Goal: Transaction & Acquisition: Purchase product/service

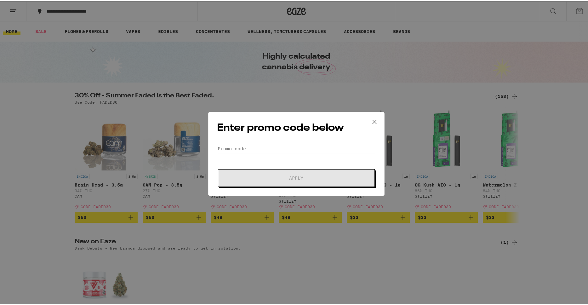
click at [371, 122] on icon at bounding box center [374, 120] width 9 height 9
click at [372, 116] on icon at bounding box center [374, 120] width 9 height 9
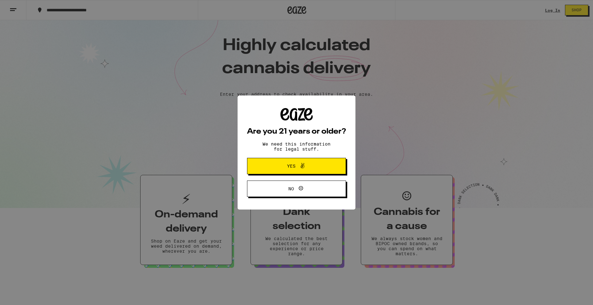
click at [549, 66] on div "Are you 21 years or older? We need this information for legal stuff. Yes No" at bounding box center [296, 152] width 593 height 305
click at [321, 171] on button "Yes" at bounding box center [296, 166] width 99 height 16
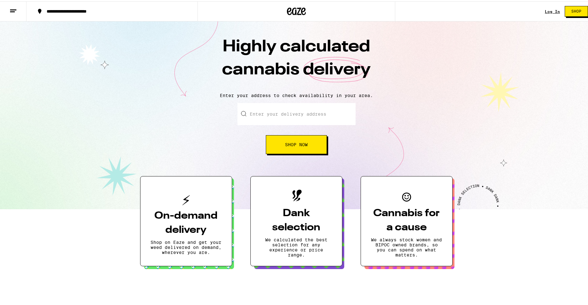
click at [546, 12] on div "Log In" at bounding box center [552, 10] width 15 height 4
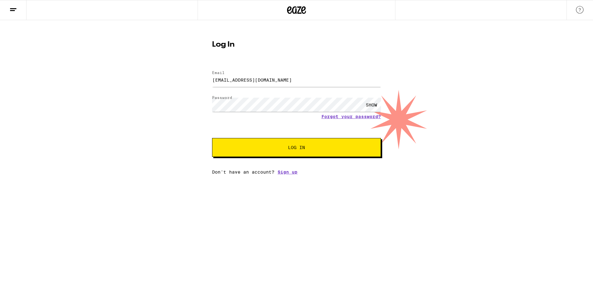
click at [284, 146] on span "Log In" at bounding box center [296, 147] width 118 height 4
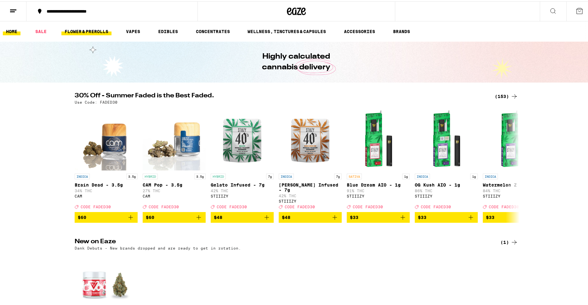
click at [92, 30] on link "FLOWER & PREROLLS" at bounding box center [86, 30] width 50 height 8
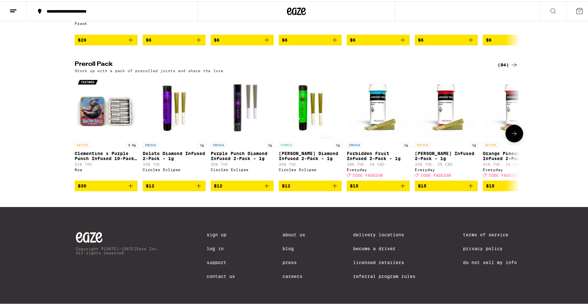
scroll to position [467, 0]
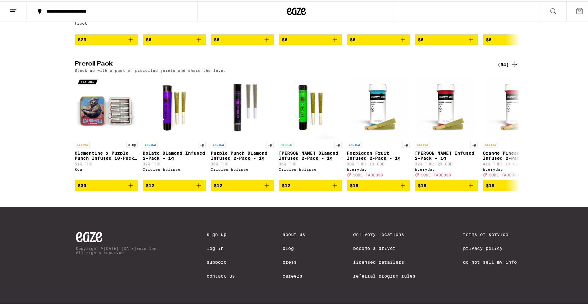
click at [505, 67] on div "(94)" at bounding box center [507, 64] width 20 height 8
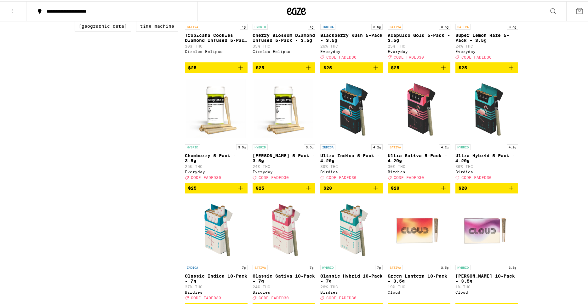
scroll to position [376, 0]
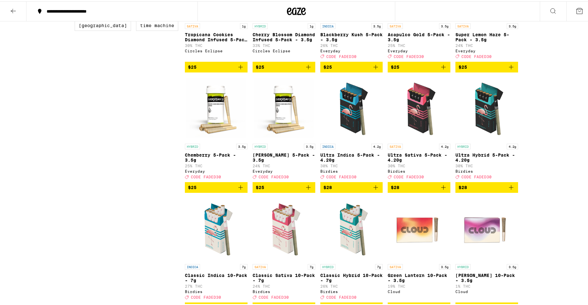
click at [442, 190] on icon "Add to bag" at bounding box center [443, 186] width 8 height 8
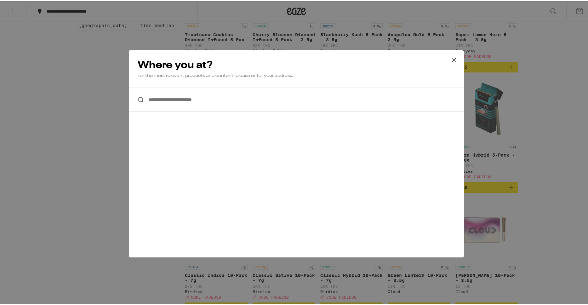
click at [563, 128] on div "**********" at bounding box center [296, 152] width 593 height 305
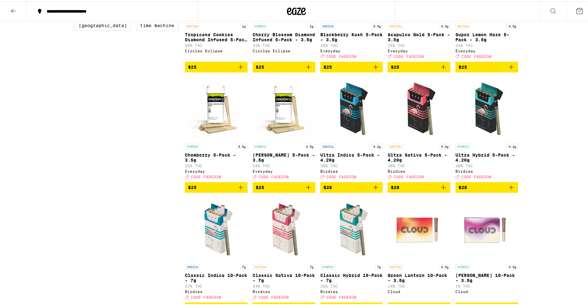
click at [442, 190] on icon "Add to bag" at bounding box center [443, 186] width 8 height 8
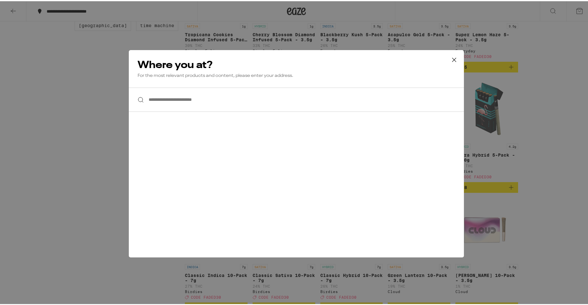
click at [182, 93] on input "**********" at bounding box center [296, 98] width 335 height 24
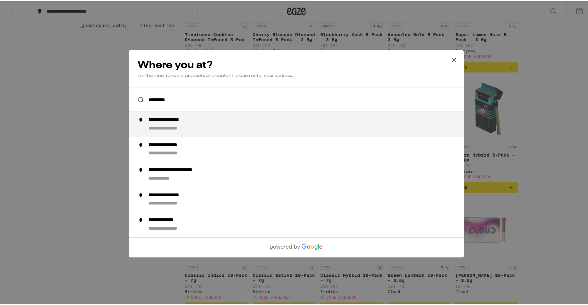
click at [181, 120] on div "**********" at bounding box center [174, 119] width 52 height 7
type input "**********"
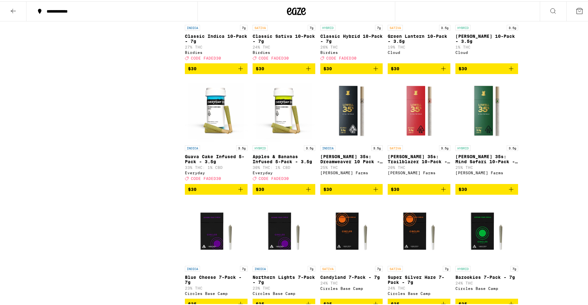
scroll to position [616, 0]
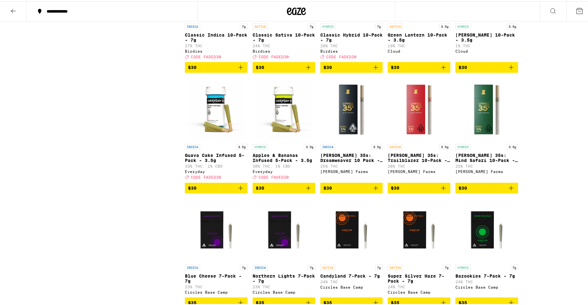
click at [442, 190] on icon "Add to bag" at bounding box center [443, 187] width 8 height 8
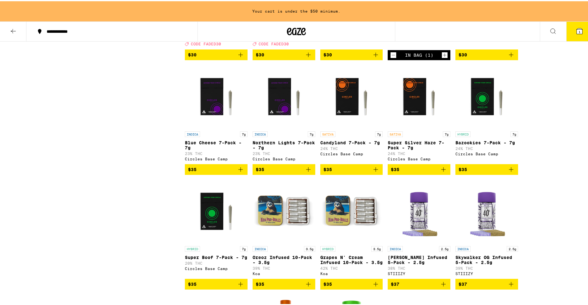
scroll to position [771, 0]
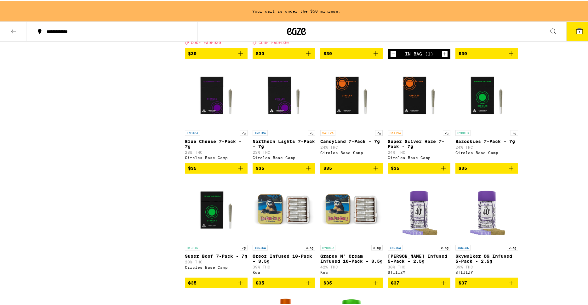
click at [374, 171] on icon "Add to bag" at bounding box center [376, 167] width 8 height 8
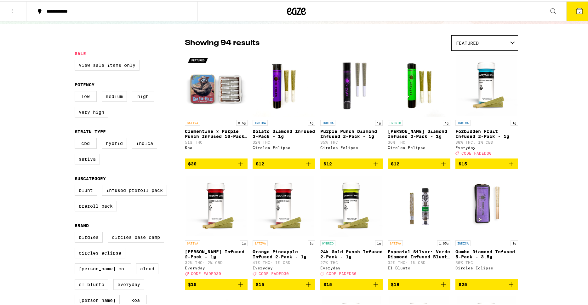
scroll to position [0, 0]
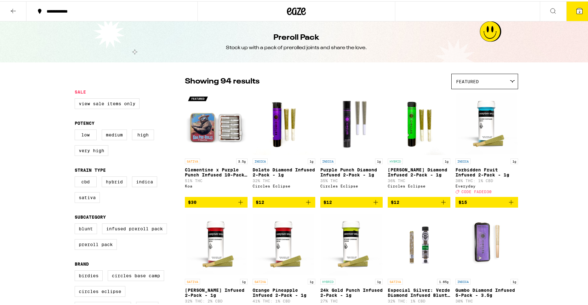
click at [16, 11] on icon at bounding box center [13, 10] width 8 height 8
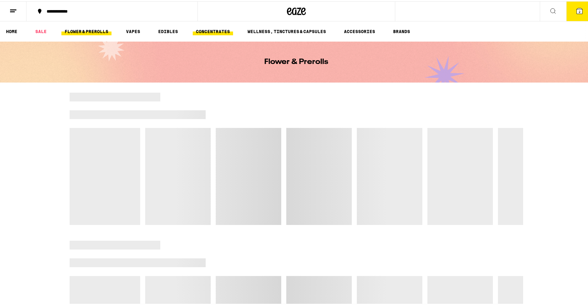
click at [213, 29] on link "CONCENTRATES" at bounding box center [213, 30] width 40 height 8
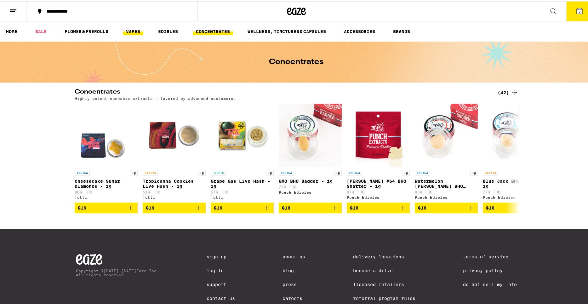
click at [134, 30] on link "VAPES" at bounding box center [133, 30] width 20 height 8
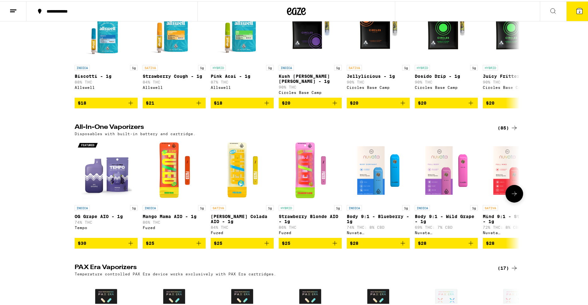
scroll to position [296, 0]
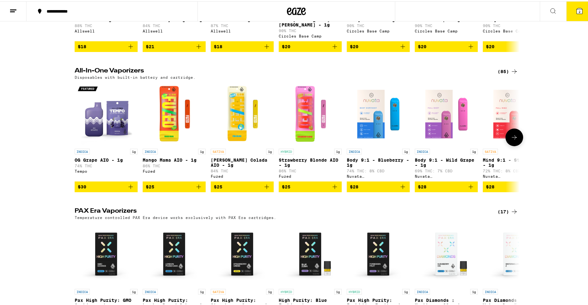
click at [513, 138] on icon at bounding box center [514, 136] width 8 height 8
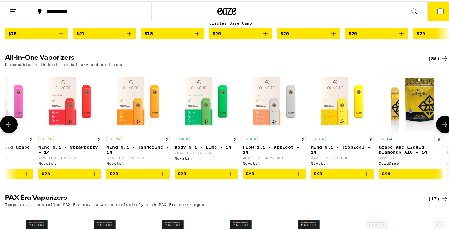
scroll to position [309, 0]
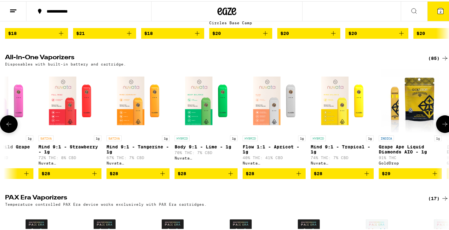
click at [442, 124] on icon at bounding box center [445, 123] width 8 height 8
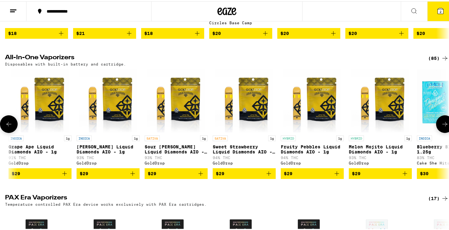
click at [442, 124] on icon at bounding box center [445, 123] width 8 height 8
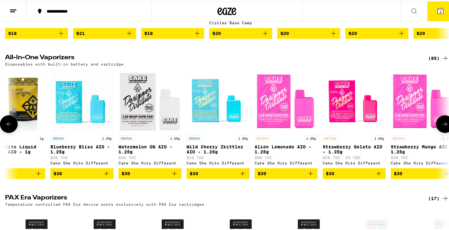
scroll to position [0, 1114]
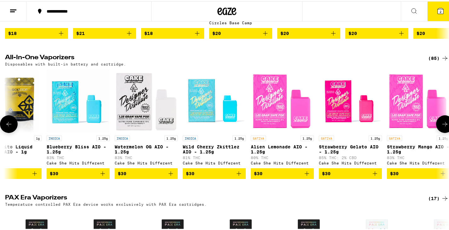
click at [442, 124] on icon at bounding box center [445, 123] width 8 height 8
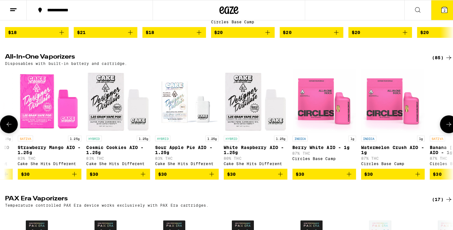
scroll to position [0, 1484]
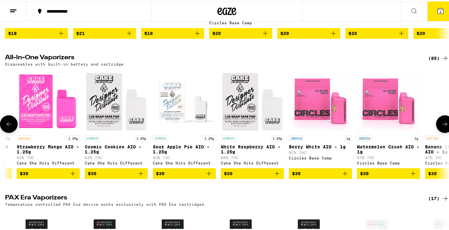
click at [73, 176] on icon "Add to bag" at bounding box center [73, 172] width 8 height 8
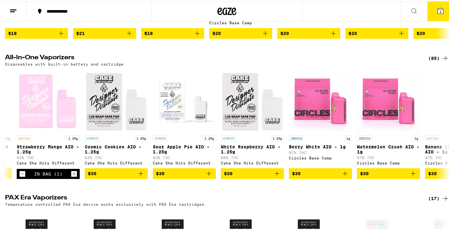
click at [438, 13] on icon at bounding box center [440, 10] width 8 height 8
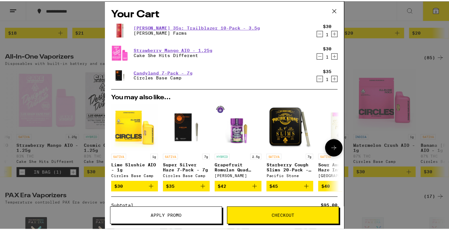
scroll to position [77, 0]
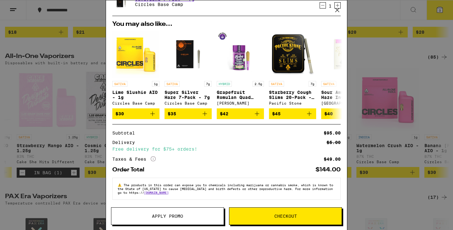
click at [173, 213] on button "Apply Promo" at bounding box center [167, 216] width 113 height 18
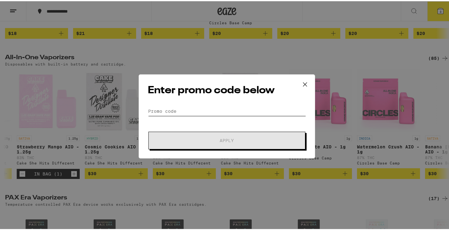
click at [215, 107] on input "Promo Code" at bounding box center [227, 109] width 158 height 9
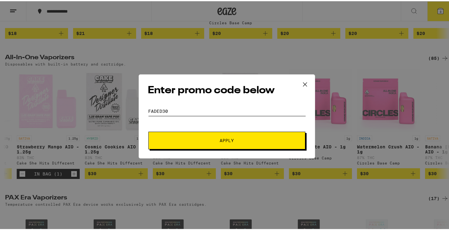
type input "faded30"
click at [278, 140] on span "Apply" at bounding box center [226, 139] width 113 height 4
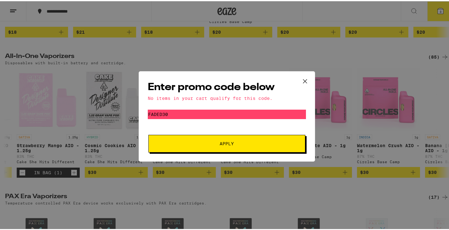
click at [302, 77] on icon at bounding box center [304, 79] width 9 height 9
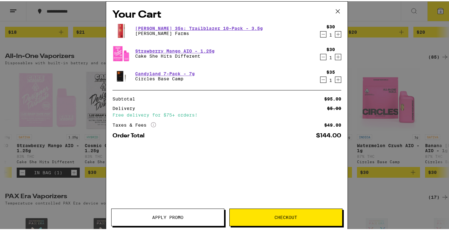
scroll to position [309, 0]
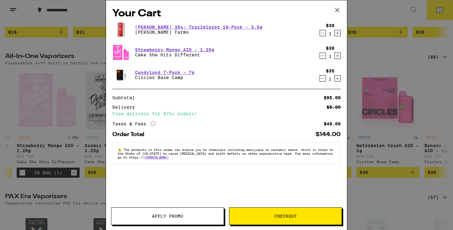
click at [391, 36] on div "Your Cart Lowell 35s: Trailblazer 10-Pack - 3.5g Lowell Farms $30 1 Strawberry …" at bounding box center [226, 115] width 453 height 230
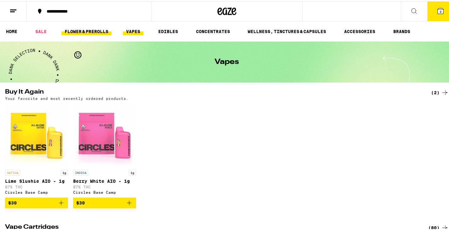
click at [86, 30] on link "FLOWER & PREROLLS" at bounding box center [86, 30] width 50 height 8
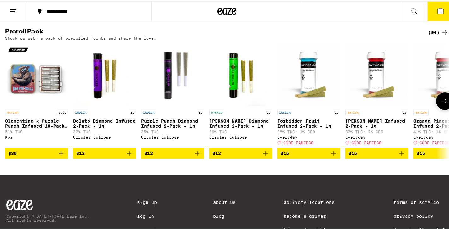
scroll to position [493, 0]
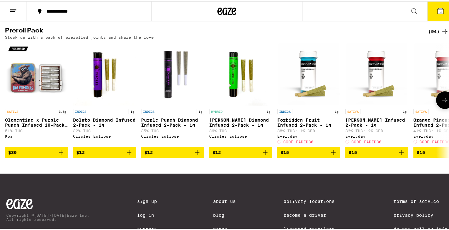
click at [441, 103] on icon at bounding box center [445, 99] width 8 height 8
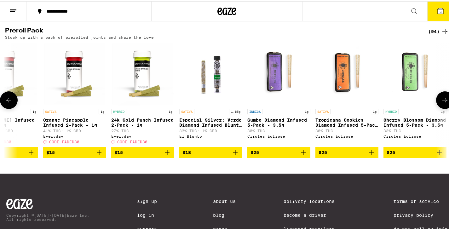
click at [441, 103] on icon at bounding box center [445, 99] width 8 height 8
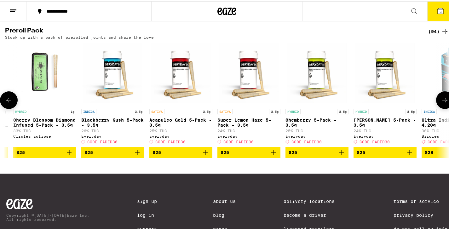
click at [441, 103] on icon at bounding box center [445, 99] width 8 height 8
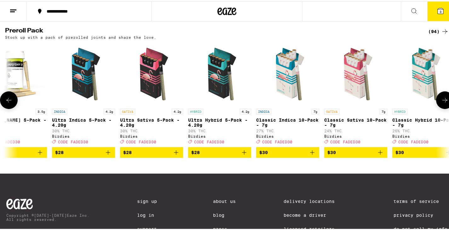
scroll to position [0, 1110]
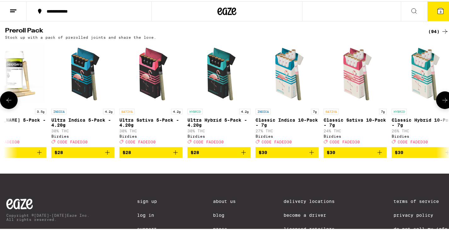
click at [177, 155] on icon "Add to bag" at bounding box center [176, 151] width 8 height 8
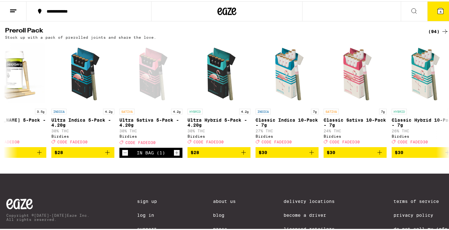
click at [440, 13] on button "4" at bounding box center [440, 10] width 26 height 20
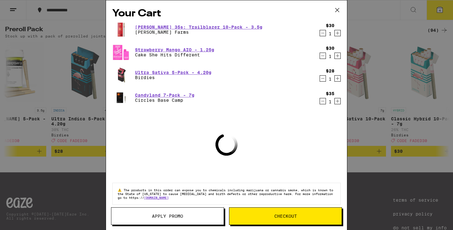
click at [199, 211] on button "Apply Promo" at bounding box center [167, 216] width 113 height 18
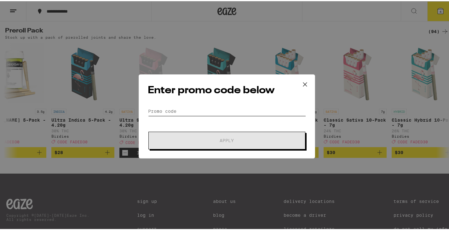
click at [244, 110] on input "Promo Code" at bounding box center [227, 109] width 158 height 9
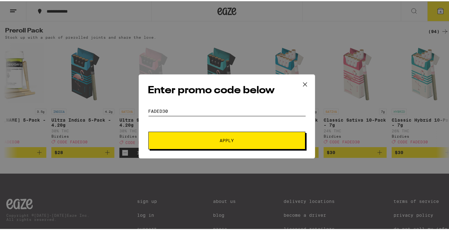
type input "faded30"
click at [148, 130] on button "Apply" at bounding box center [226, 139] width 157 height 18
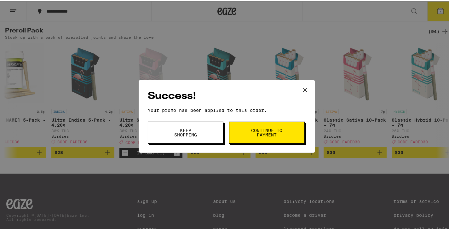
click at [266, 135] on span "Continue to payment" at bounding box center [267, 131] width 32 height 9
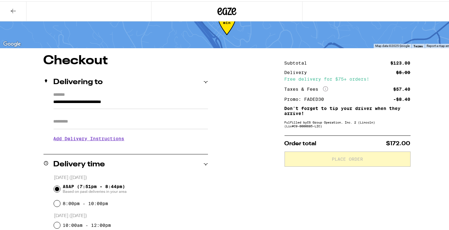
scroll to position [27, 0]
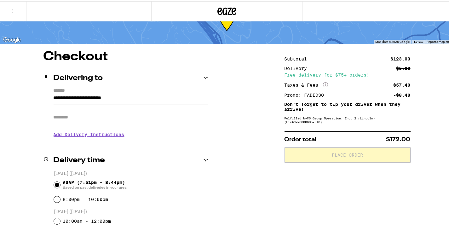
click at [90, 113] on input "Apt/Suite" at bounding box center [131, 116] width 154 height 15
type input "*******"
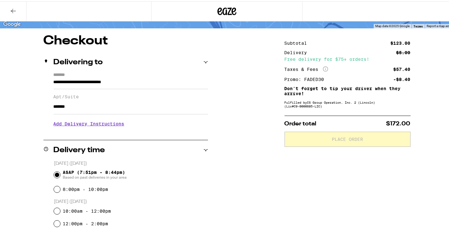
scroll to position [44, 0]
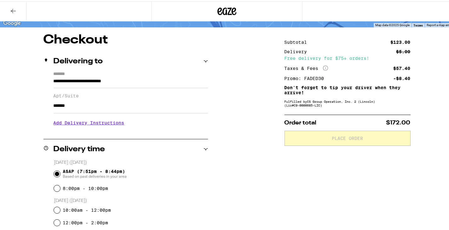
click at [103, 119] on h3 "Add Delivery Instructions" at bounding box center [131, 121] width 154 height 14
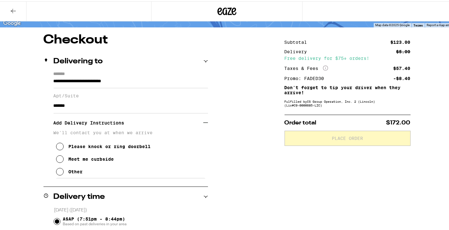
click at [66, 172] on button "Other" at bounding box center [69, 170] width 27 height 13
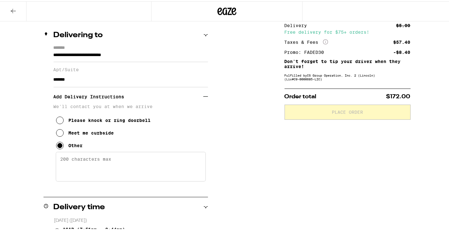
scroll to position [72, 0]
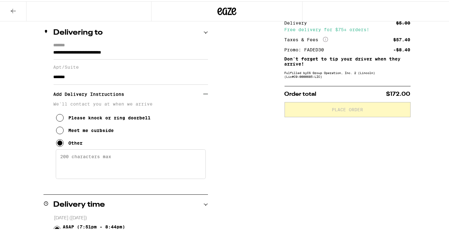
click at [91, 164] on textarea "Enter any other delivery instructions you want driver to know" at bounding box center [131, 163] width 150 height 30
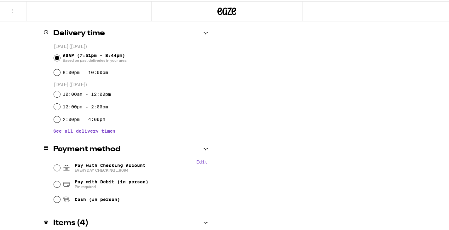
scroll to position [102, 0]
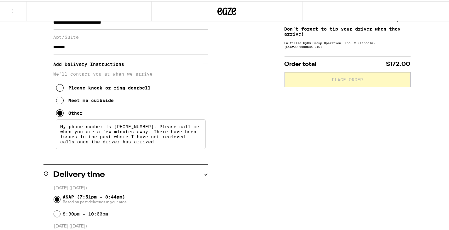
click at [171, 138] on textarea "My phone number is 818-397-4144. Please call me when you are a few minutes away…" at bounding box center [131, 133] width 150 height 30
click at [169, 141] on textarea "My phone number is 818-397-4144. Please call me when you are a few minutes away…" at bounding box center [131, 133] width 150 height 30
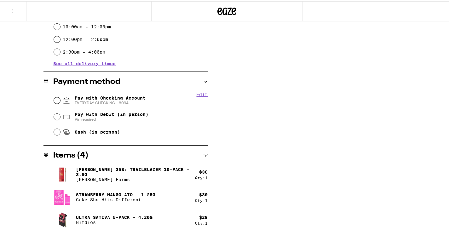
scroll to position [311, 0]
type textarea "My phone number is 818-397-4144. Please call me when you are a few minutes away…"
click at [103, 106] on div "Pay with Checking Account EVERYDAY CHECKING ...8094" at bounding box center [131, 99] width 154 height 16
click at [57, 99] on input "Pay with Checking Account EVERYDAY CHECKING ...8094" at bounding box center [57, 99] width 6 height 6
radio input "true"
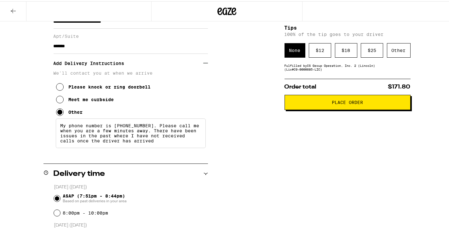
scroll to position [26, 0]
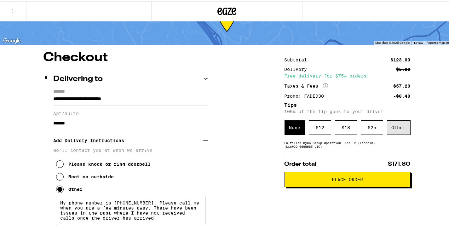
click at [387, 130] on div "Other" at bounding box center [399, 126] width 24 height 14
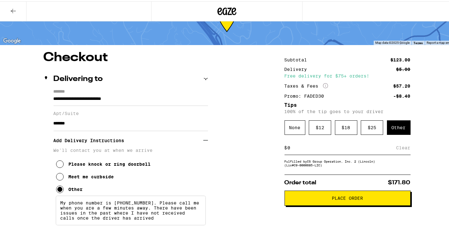
click at [336, 149] on input at bounding box center [341, 147] width 109 height 6
type input "5"
click at [405, 152] on div "Save" at bounding box center [404, 146] width 11 height 14
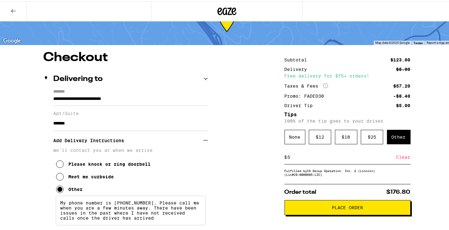
click at [380, 208] on span "Place Order" at bounding box center [347, 206] width 115 height 4
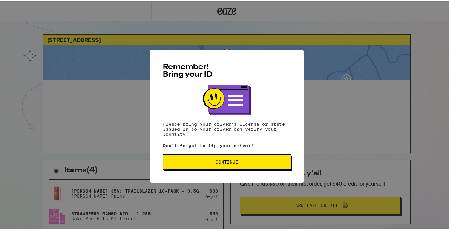
click at [236, 160] on span "Continue" at bounding box center [226, 160] width 117 height 4
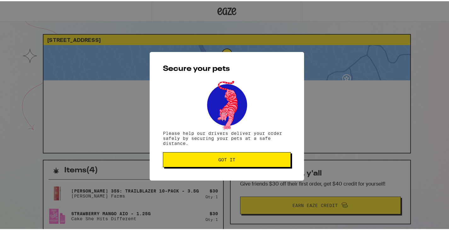
click at [255, 156] on button "Got it" at bounding box center [227, 158] width 128 height 15
